Goal: Find contact information: Find contact information

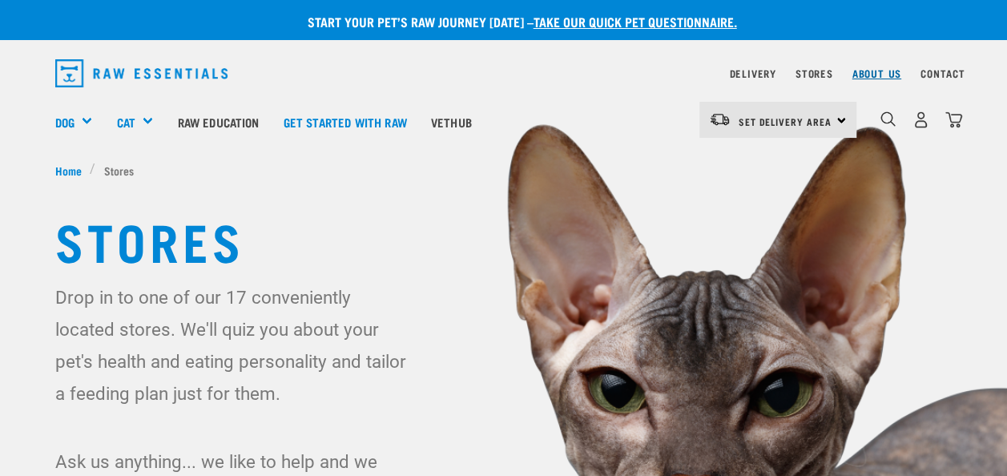
click at [871, 71] on link "About Us" at bounding box center [876, 74] width 49 height 6
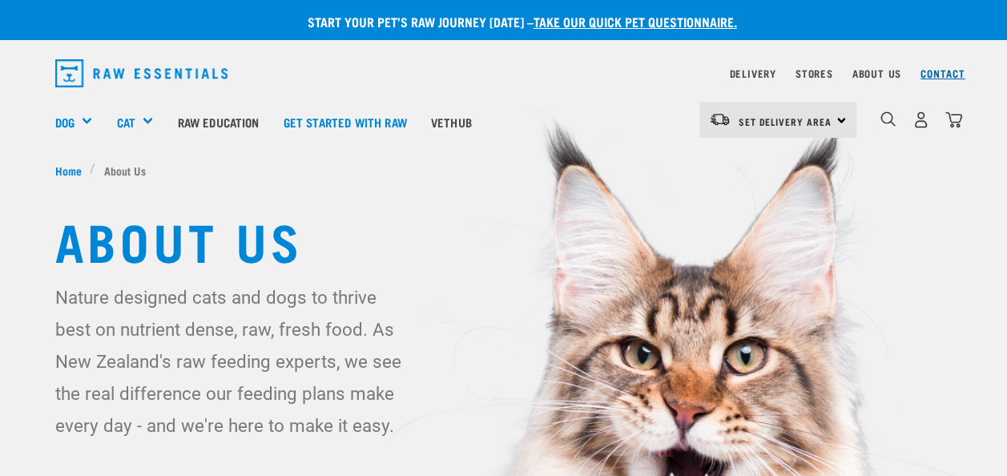
click at [933, 76] on link "Contact" at bounding box center [943, 74] width 45 height 6
